Goal: Communication & Community: Share content

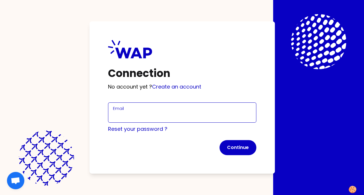
click at [131, 117] on input "Email" at bounding box center [182, 116] width 138 height 8
type input "[PERSON_NAME][EMAIL_ADDRESS][PERSON_NAME][DOMAIN_NAME]"
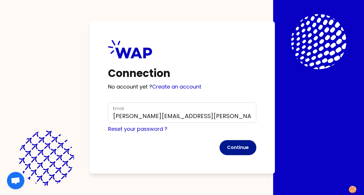
click at [243, 150] on button "Continue" at bounding box center [237, 147] width 37 height 15
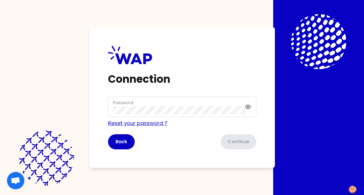
click at [124, 124] on div "Reset your password ?" at bounding box center [182, 123] width 148 height 8
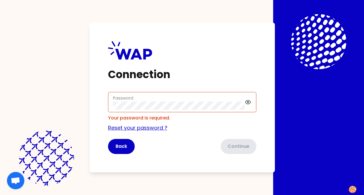
click at [128, 129] on link "Reset your password ?" at bounding box center [137, 127] width 59 height 7
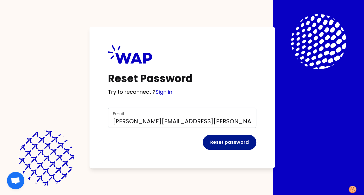
click at [221, 140] on button "Reset password" at bounding box center [230, 142] width 54 height 15
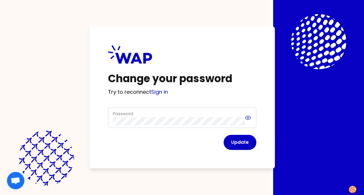
click at [249, 118] on div "Password" at bounding box center [182, 118] width 148 height 20
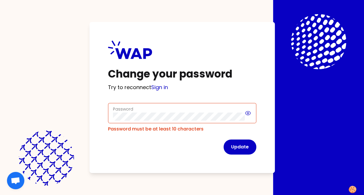
click at [248, 115] on icon at bounding box center [248, 113] width 6 height 7
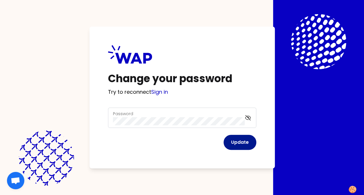
click at [239, 141] on button "Update" at bounding box center [239, 142] width 33 height 15
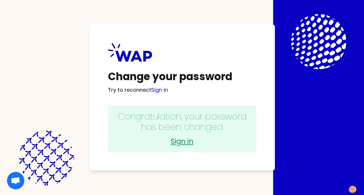
click at [180, 142] on link "Sign in" at bounding box center [182, 141] width 137 height 9
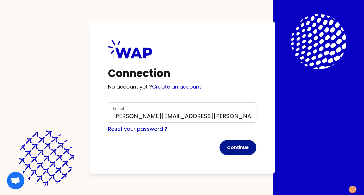
click at [227, 148] on button "Continue" at bounding box center [237, 147] width 37 height 15
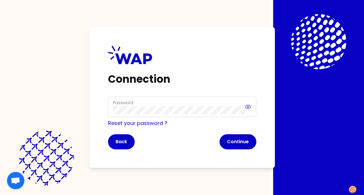
click at [249, 107] on icon at bounding box center [248, 106] width 6 height 7
click at [237, 143] on button "Continue" at bounding box center [237, 141] width 37 height 15
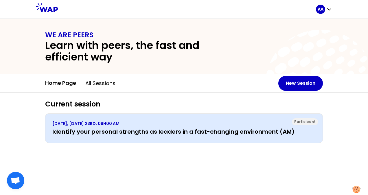
click at [302, 129] on h3 "Identify your personal strengths as leaders in a fast-changing environment (AM)" at bounding box center [183, 132] width 263 height 8
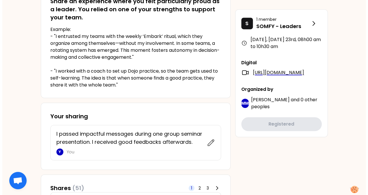
scroll to position [185, 0]
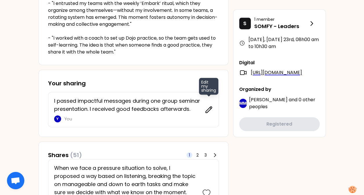
click at [210, 107] on icon at bounding box center [209, 110] width 6 height 6
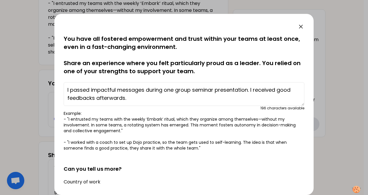
drag, startPoint x: 192, startPoint y: 90, endPoint x: 178, endPoint y: 90, distance: 13.9
click at [178, 90] on textarea "I passed impactful messages during one group seminar presentation. I received g…" at bounding box center [184, 94] width 241 height 24
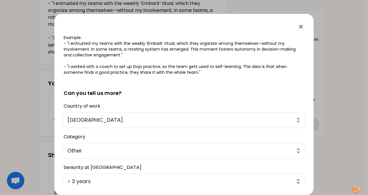
scroll to position [117, 0]
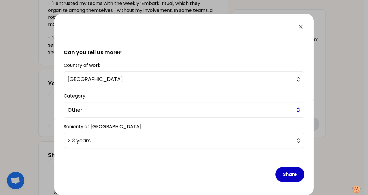
type textarea "I passed impactful messages during one seminar presentation. I received good fe…"
click at [173, 108] on span "Other" at bounding box center [179, 110] width 225 height 8
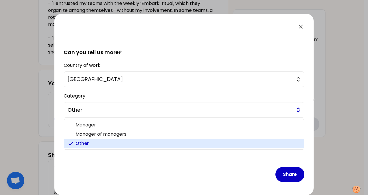
click at [173, 108] on span "Other" at bounding box center [179, 110] width 225 height 8
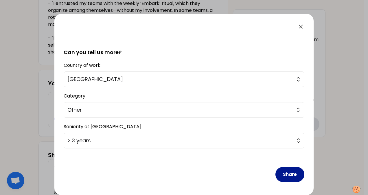
click at [286, 172] on button "Share" at bounding box center [290, 174] width 29 height 15
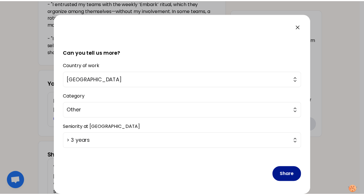
scroll to position [0, 0]
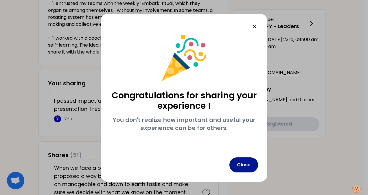
click at [244, 164] on button "Close" at bounding box center [244, 164] width 29 height 15
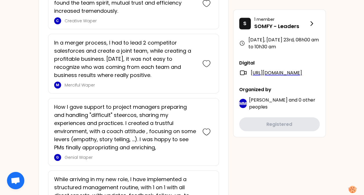
scroll to position [512, 0]
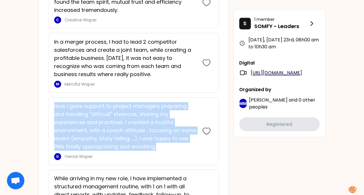
drag, startPoint x: 54, startPoint y: 104, endPoint x: 175, endPoint y: 143, distance: 126.6
click at [175, 143] on p "How I gave support to project managers preparing and handling "difficult" steer…" at bounding box center [125, 126] width 142 height 49
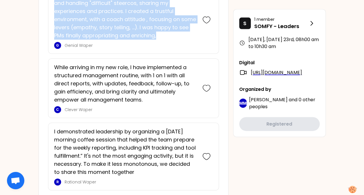
scroll to position [623, 0]
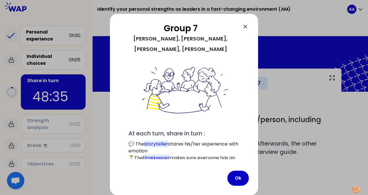
scroll to position [42, 0]
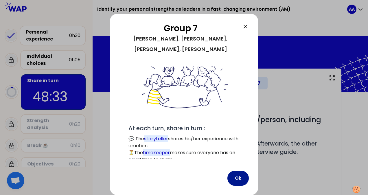
click at [235, 178] on button "Ok" at bounding box center [237, 178] width 21 height 15
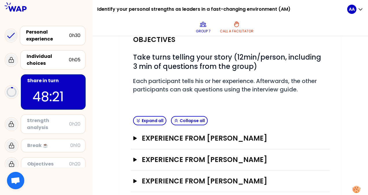
scroll to position [64, 0]
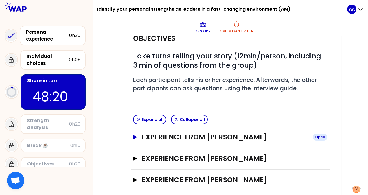
click at [134, 137] on icon "button" at bounding box center [134, 137] width 3 height 4
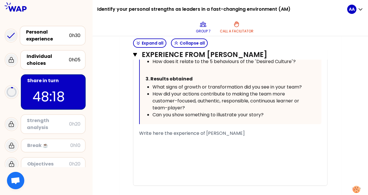
scroll to position [332, 0]
click at [183, 132] on span "Write here the experience of Queenie Cheng" at bounding box center [192, 132] width 106 height 7
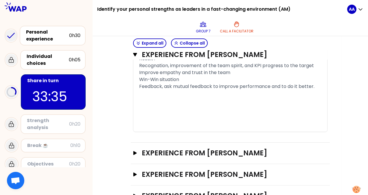
scroll to position [483, 0]
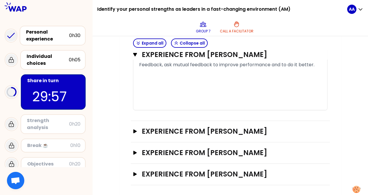
click at [132, 132] on div "Experience from Vincent JADOT Open" at bounding box center [230, 131] width 199 height 21
click at [134, 131] on icon "button" at bounding box center [134, 131] width 3 height 4
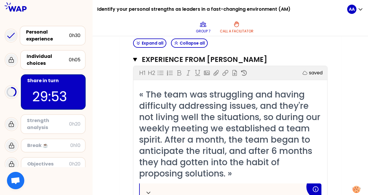
scroll to position [557, 0]
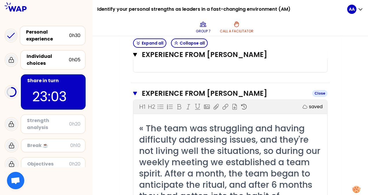
click at [134, 92] on icon "button" at bounding box center [135, 93] width 4 height 3
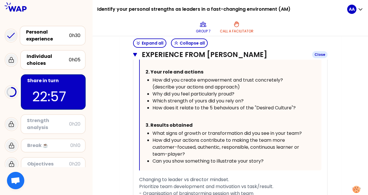
click at [135, 55] on icon "button" at bounding box center [135, 54] width 4 height 3
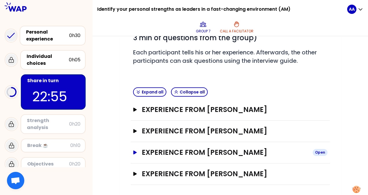
click at [136, 153] on icon "button" at bounding box center [135, 153] width 5 height 4
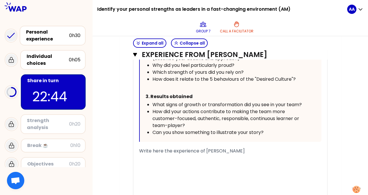
scroll to position [391, 0]
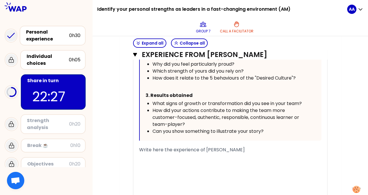
click at [175, 153] on div "﻿" at bounding box center [230, 156] width 182 height 7
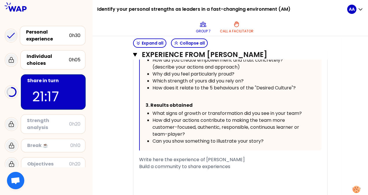
scroll to position [386, 0]
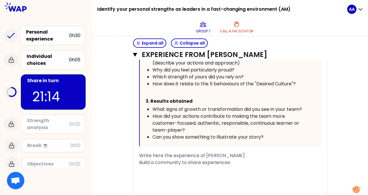
click at [184, 161] on span "Build a community to share experiences" at bounding box center [184, 162] width 91 height 7
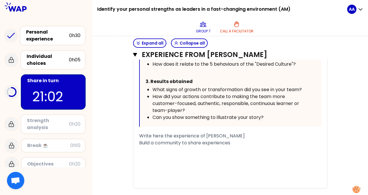
scroll to position [407, 0]
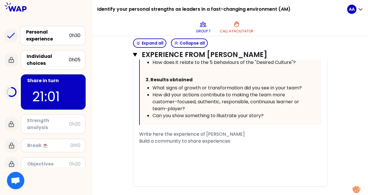
click at [176, 146] on div "﻿" at bounding box center [230, 148] width 182 height 7
click at [160, 148] on div "﻿" at bounding box center [230, 148] width 182 height 7
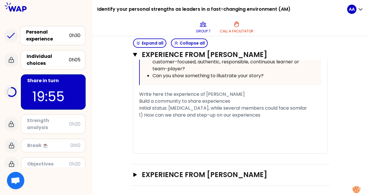
scroll to position [446, 0]
click at [142, 94] on span "Write here the experience of Raphaelle Garcia" at bounding box center [192, 94] width 106 height 7
click at [255, 95] on div "Write here the experience of Raphaelle Garcia" at bounding box center [230, 94] width 182 height 7
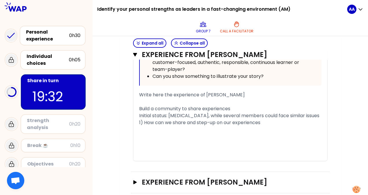
click at [145, 126] on span "1) How can we share and step-up on our experiences" at bounding box center [199, 122] width 121 height 7
click at [270, 126] on div "--> How can we share and step-up on our experiences" at bounding box center [230, 122] width 182 height 7
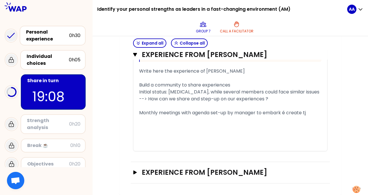
scroll to position [475, 0]
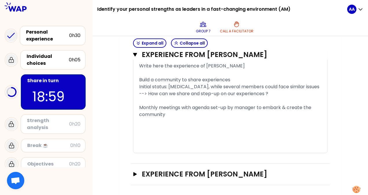
click at [164, 90] on div "Initial status: lack of coordination, while several members could face similar …" at bounding box center [230, 86] width 182 height 7
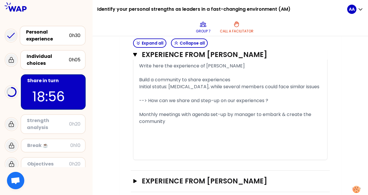
click at [201, 104] on span "--> How can we share and step-up on our experiences ?" at bounding box center [203, 100] width 129 height 7
click at [140, 119] on span "Monthly meetings with agenda set-up by manager to embark & create the community" at bounding box center [225, 118] width 173 height 14
click at [206, 125] on div "Objective : Monthly meetings with agenda set-up by manager to embark & create t…" at bounding box center [230, 118] width 182 height 14
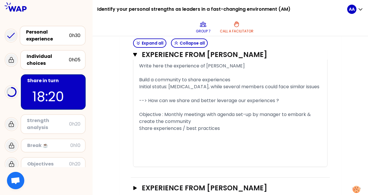
click at [216, 120] on span "Objective : Monthly meetings with agenda set-up by manager to embark & create t…" at bounding box center [225, 118] width 173 height 14
click at [169, 119] on span "Objective : Monthly meetings with first agenda set-up by manager to embark & cr…" at bounding box center [230, 118] width 183 height 14
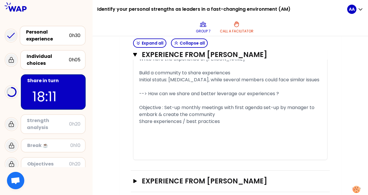
scroll to position [483, 0]
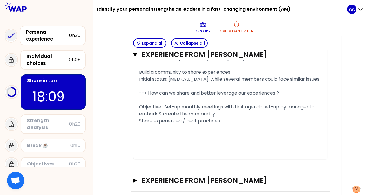
click at [140, 124] on span "Share experiences / best practices" at bounding box center [179, 121] width 81 height 7
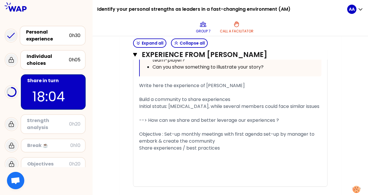
scroll to position [465, 0]
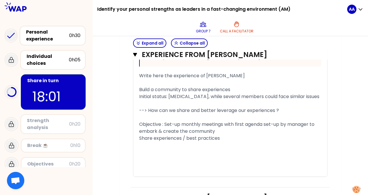
click at [223, 142] on div "Share experiences / best practices" at bounding box center [230, 138] width 182 height 7
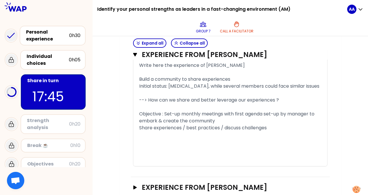
scroll to position [478, 0]
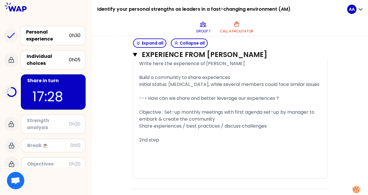
click at [224, 119] on span "Objective : Set-up monthly meetings with first agenda set-up by manager to emba…" at bounding box center [227, 116] width 177 height 14
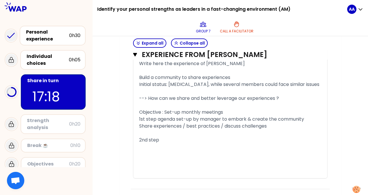
click at [167, 144] on div "2nd step" at bounding box center [230, 140] width 182 height 7
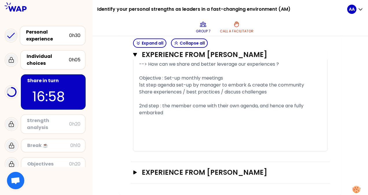
scroll to position [511, 0]
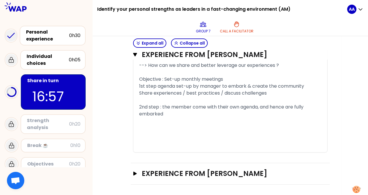
click at [259, 112] on span "2nd step : the member come with their own agenda, and hence are fully embarked" at bounding box center [222, 111] width 166 height 14
click at [291, 112] on span "2nd step : the member come with their own agenda when they thik it is relevant …" at bounding box center [231, 111] width 184 height 14
click at [160, 112] on span "2nd step : the member come with their own agenda when they think it is relevant…" at bounding box center [222, 111] width 166 height 14
click at [225, 113] on span "2nd step (still ongoing) : the member come with their own agenda when they thin…" at bounding box center [227, 111] width 177 height 14
click at [253, 118] on div "2nd step (still ongoing) : the members come with their own agenda when they thi…" at bounding box center [230, 111] width 182 height 14
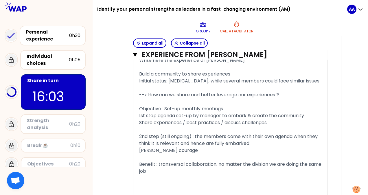
scroll to position [484, 0]
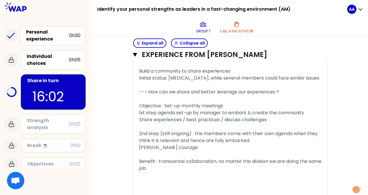
click at [162, 109] on span "Objective : Set-up monthly meetings" at bounding box center [181, 105] width 84 height 7
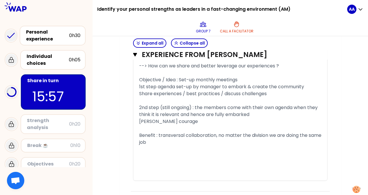
scroll to position [509, 0]
click at [245, 84] on div "Objective / Idea : Set-up monthly meetings" at bounding box center [230, 80] width 182 height 7
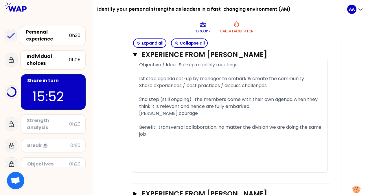
scroll to position [526, 0]
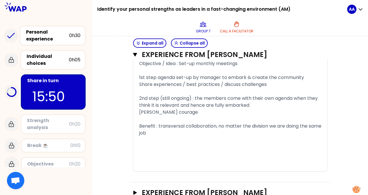
click at [140, 115] on span "Foster courage" at bounding box center [168, 112] width 59 height 7
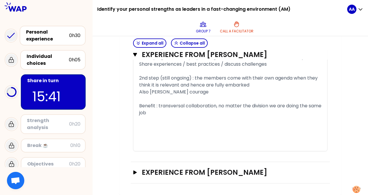
scroll to position [549, 0]
click at [166, 115] on div "Benefit : transversal collaboration, no matter the division we are doing the sa…" at bounding box center [230, 109] width 182 height 14
click at [187, 96] on div "Also foster courage" at bounding box center [230, 92] width 182 height 7
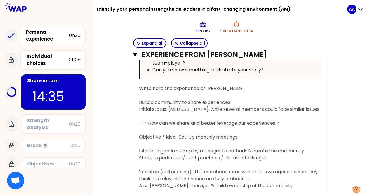
scroll to position [452, 0]
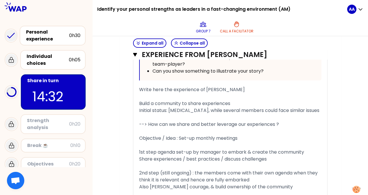
click at [139, 108] on div "« As we are 3 Business Line Supply Chain Leaders with direct reports, I thought…" at bounding box center [230, 33] width 194 height 425
click at [139, 108] on span "Initial status: lack of coordination, while several members could face similar …" at bounding box center [229, 110] width 180 height 7
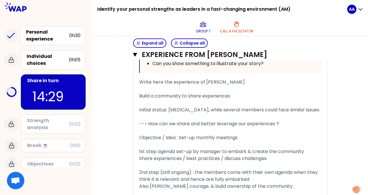
scroll to position [459, 0]
click at [273, 108] on span "Initial status: lack of coordination, while several members could face similar …" at bounding box center [229, 110] width 180 height 7
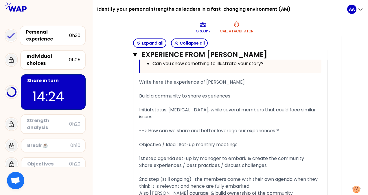
click at [201, 115] on div "Initial status: lack of coordination, while several members that could face sim…" at bounding box center [230, 114] width 182 height 14
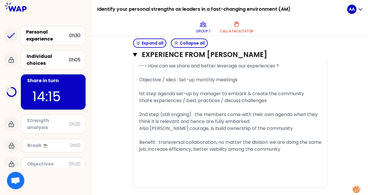
scroll to position [530, 0]
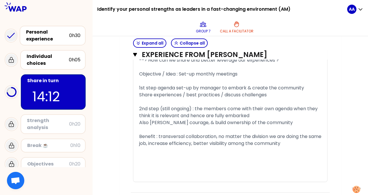
click at [270, 120] on div "Also foster courage, & build ownership of the community" at bounding box center [230, 122] width 182 height 7
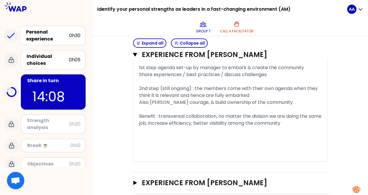
scroll to position [551, 0]
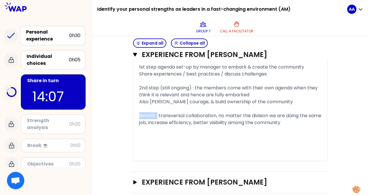
drag, startPoint x: 158, startPoint y: 114, endPoint x: 137, endPoint y: 113, distance: 20.3
drag, startPoint x: 140, startPoint y: 86, endPoint x: 194, endPoint y: 85, distance: 54.4
click at [194, 85] on span "2nd step (still ongoing) : the members come with their own agenda when they thi…" at bounding box center [229, 92] width 180 height 14
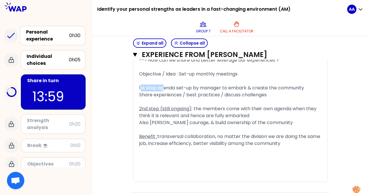
drag, startPoint x: 140, startPoint y: 86, endPoint x: 164, endPoint y: 87, distance: 23.8
click at [164, 87] on span "1st step agenda set-up by manager to embark & create the community" at bounding box center [221, 88] width 165 height 7
click at [157, 86] on span "1st step agenda set-up by manager to embark & create the community" at bounding box center [221, 88] width 165 height 7
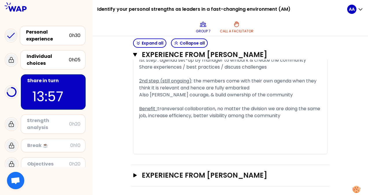
scroll to position [559, 0]
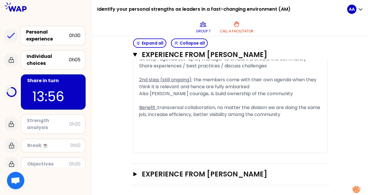
click at [301, 112] on div "Benefit : transversal collaboration, no matter the division we are doing the sa…" at bounding box center [230, 111] width 182 height 14
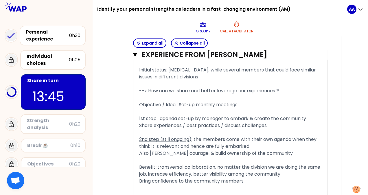
scroll to position [499, 0]
drag, startPoint x: 139, startPoint y: 116, endPoint x: 153, endPoint y: 116, distance: 14.5
drag, startPoint x: 158, startPoint y: 117, endPoint x: 138, endPoint y: 115, distance: 20.0
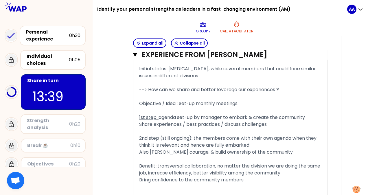
scroll to position [500, 0]
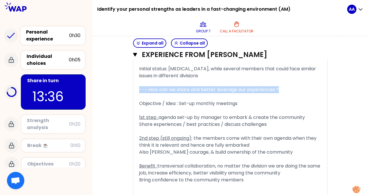
drag, startPoint x: 140, startPoint y: 88, endPoint x: 283, endPoint y: 89, distance: 143.0
click at [283, 89] on div "--> How can we share and better leverage our experiences ?" at bounding box center [230, 89] width 182 height 7
drag, startPoint x: 282, startPoint y: 89, endPoint x: 137, endPoint y: 87, distance: 144.2
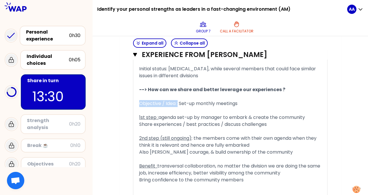
drag, startPoint x: 141, startPoint y: 102, endPoint x: 178, endPoint y: 102, distance: 37.6
click at [178, 102] on span "Objective / Idea : Set-up monthly meetings" at bounding box center [188, 103] width 98 height 7
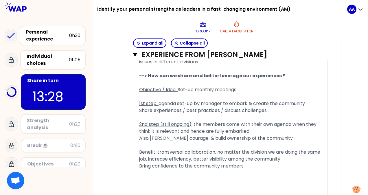
scroll to position [511, 0]
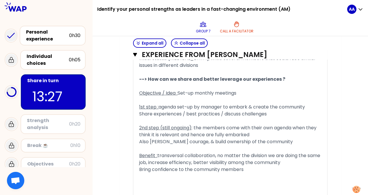
click at [242, 94] on div "Objective / Idea : Set-up monthly meetings" at bounding box center [230, 93] width 182 height 7
click at [181, 91] on span "Set-up monthly meetings" at bounding box center [207, 93] width 59 height 7
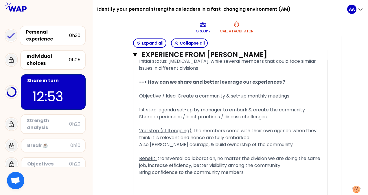
scroll to position [507, 0]
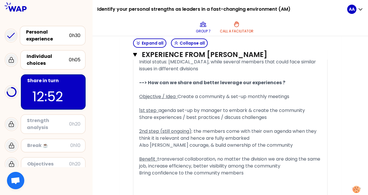
click at [239, 104] on div "﻿" at bounding box center [230, 103] width 182 height 7
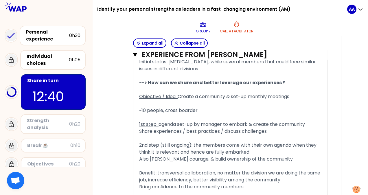
click at [212, 109] on div "~10 people, cross boarder" at bounding box center [230, 110] width 182 height 7
click at [140, 109] on span "~10 people, cross boarder" at bounding box center [168, 110] width 58 height 7
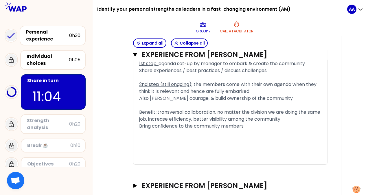
scroll to position [579, 0]
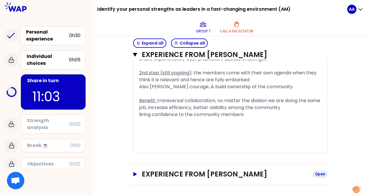
click at [138, 171] on button "Experience from ABRAHAM ARTHUR Open" at bounding box center [230, 174] width 195 height 9
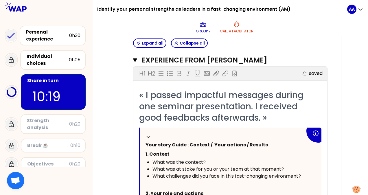
scroll to position [692, 0]
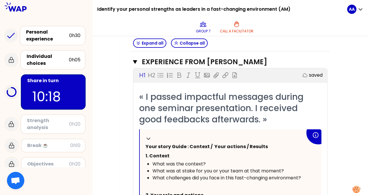
click at [233, 98] on span "« I passed impactful messages during one seminar presentation. I received good …" at bounding box center [222, 108] width 167 height 35
click at [148, 95] on span "« I passed impactful messages during one seminar presentation. I received good …" at bounding box center [222, 108] width 167 height 35
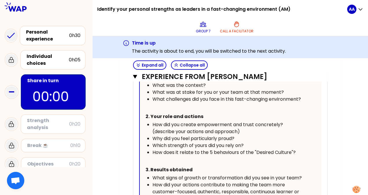
scroll to position [20, 0]
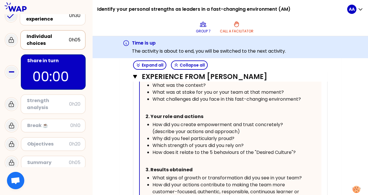
click at [51, 42] on div "Individual choices" at bounding box center [48, 40] width 42 height 14
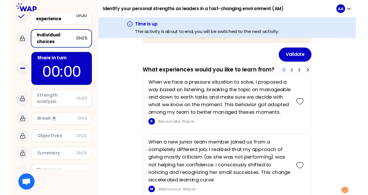
scroll to position [69, 0]
